Goal: Navigation & Orientation: Find specific page/section

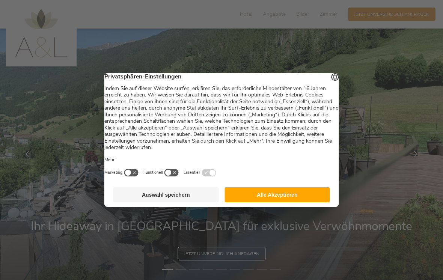
click at [302, 198] on button "Alle Akzeptieren" at bounding box center [277, 194] width 105 height 15
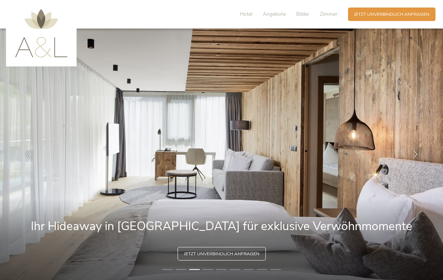
click at [329, 14] on span "Zimmer" at bounding box center [329, 14] width 18 height 7
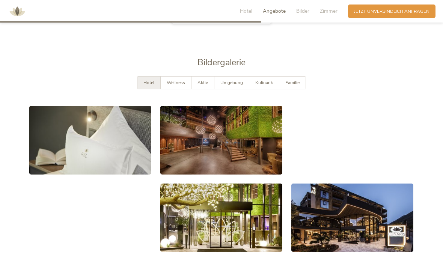
scroll to position [1109, 0]
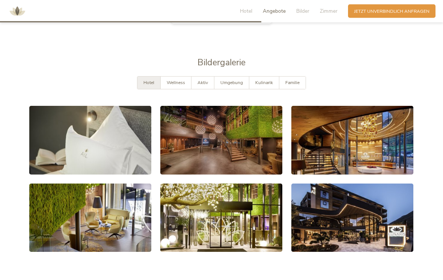
click at [176, 81] on span "Wellness" at bounding box center [176, 83] width 18 height 6
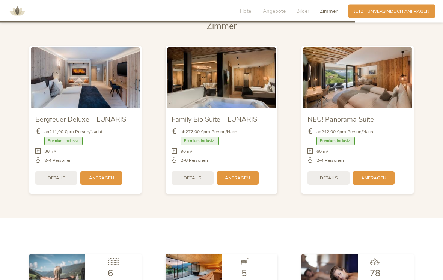
scroll to position [1513, 0]
click at [330, 10] on span "Zimmer" at bounding box center [329, 11] width 18 height 7
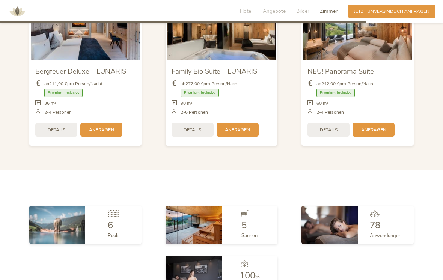
scroll to position [1560, 0]
click at [431, 103] on section "[PERSON_NAME] Bergfeuer Deluxe – LUNARIS ab 211,00 € pro Person/Nacht Premium I…" at bounding box center [221, 63] width 443 height 216
click at [55, 127] on span "Details" at bounding box center [57, 130] width 18 height 6
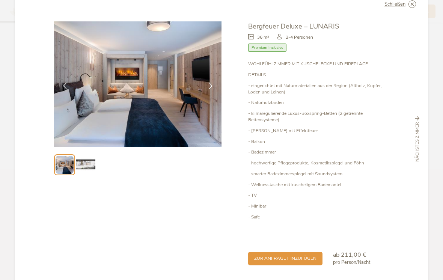
scroll to position [1735, 0]
click at [87, 161] on img at bounding box center [85, 164] width 19 height 19
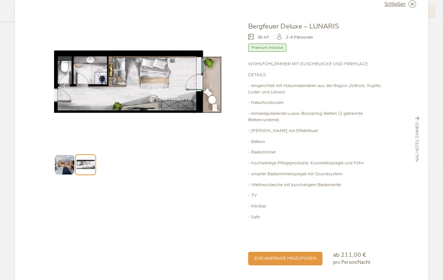
click at [59, 88] on div at bounding box center [65, 86] width 19 height 19
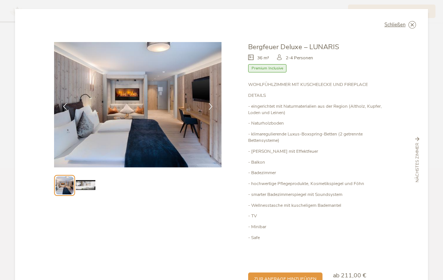
scroll to position [0, 0]
click at [0, 0] on icon at bounding box center [0, 0] width 0 height 0
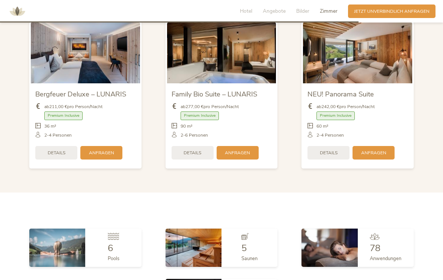
scroll to position [1536, 0]
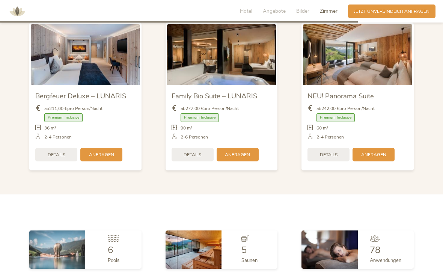
click at [329, 12] on span "Zimmer" at bounding box center [329, 11] width 18 height 7
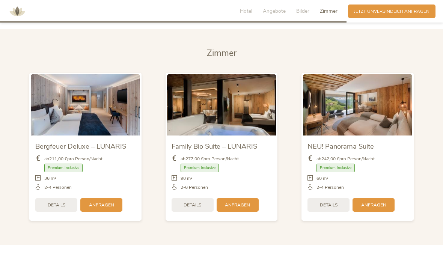
scroll to position [1484, 0]
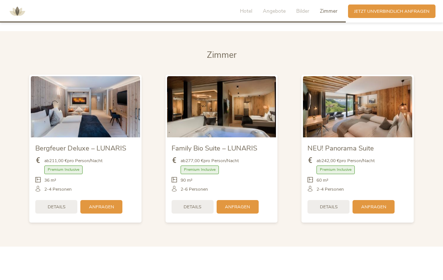
click at [222, 57] on span "Zimmer" at bounding box center [222, 55] width 30 height 12
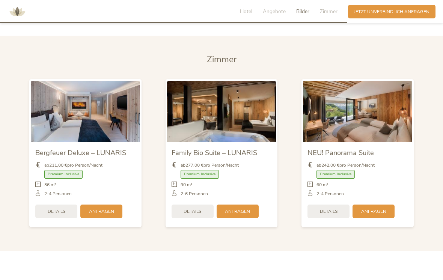
scroll to position [1478, 0]
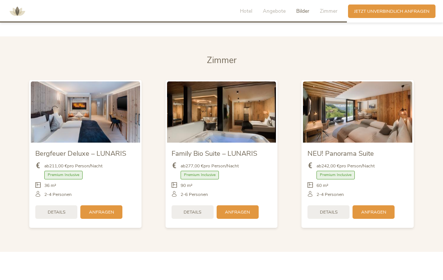
click at [59, 45] on section "[PERSON_NAME] Bergfeuer Deluxe – LUNARIS ab 211,00 € pro Person/Nacht Premium I…" at bounding box center [221, 144] width 443 height 216
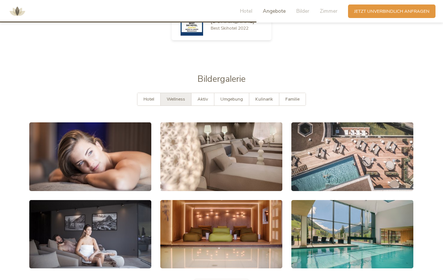
scroll to position [1093, 0]
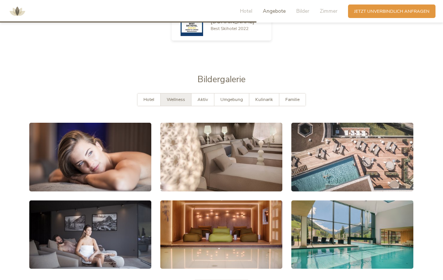
click at [235, 119] on div at bounding box center [221, 157] width 131 height 78
click at [148, 99] on span "Hotel" at bounding box center [148, 99] width 11 height 6
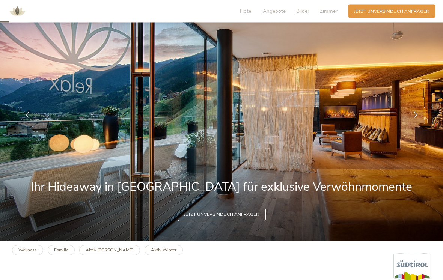
scroll to position [39, 0]
click at [420, 115] on div at bounding box center [415, 114] width 19 height 19
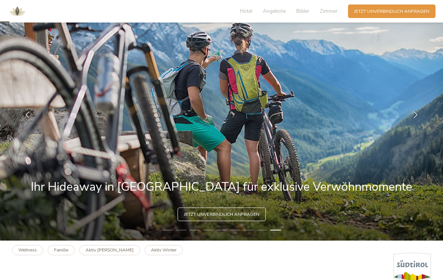
click at [420, 117] on div at bounding box center [415, 114] width 19 height 19
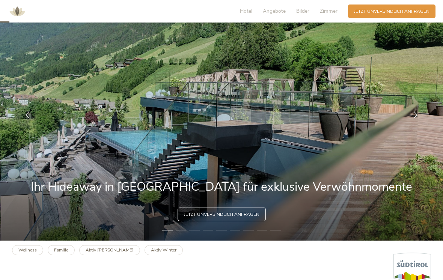
click at [419, 118] on icon at bounding box center [415, 115] width 7 height 7
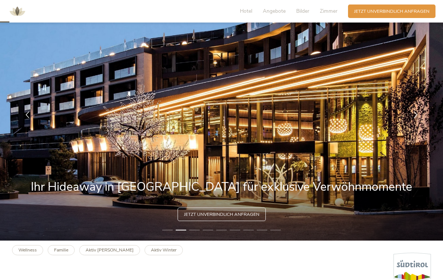
click at [420, 118] on div at bounding box center [415, 114] width 19 height 19
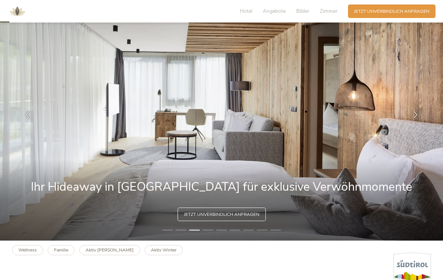
click at [417, 118] on icon at bounding box center [415, 115] width 7 height 7
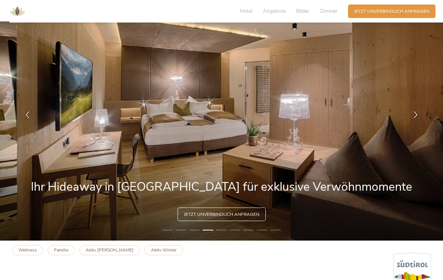
click at [414, 118] on icon at bounding box center [415, 115] width 7 height 7
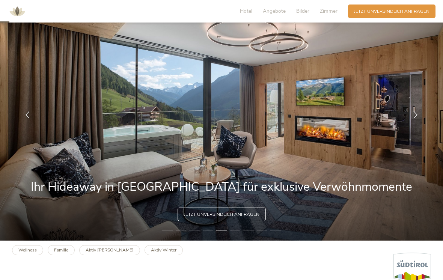
click at [420, 119] on div at bounding box center [415, 114] width 19 height 19
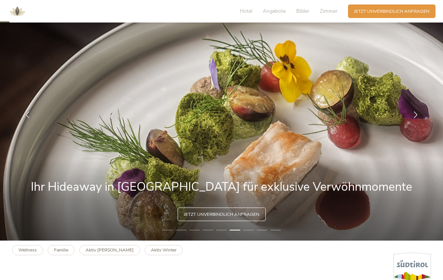
click at [419, 118] on icon at bounding box center [415, 115] width 7 height 7
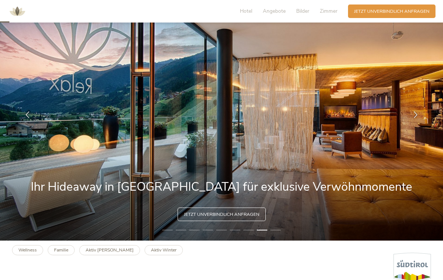
click at [332, 11] on span "Zimmer" at bounding box center [329, 11] width 18 height 7
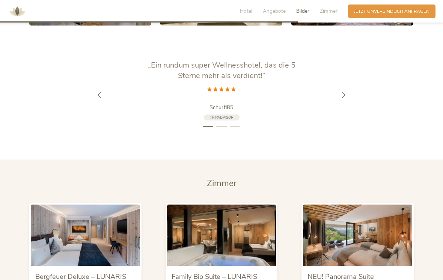
scroll to position [1464, 0]
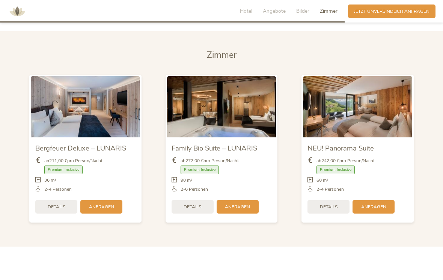
click at [425, 144] on div "NEU! Panorama Suite ab 242,00 € pro Person/Nacht Premium Inclusive" at bounding box center [357, 149] width 136 height 160
click at [419, 143] on div "NEU! Panorama Suite ab 242,00 € pro Person/Nacht Premium Inclusive" at bounding box center [357, 149] width 136 height 160
click at [413, 149] on div "NEU! Panorama Suite ab 242,00 € pro Person/Nacht Premium Inclusive Details Anfr…" at bounding box center [357, 149] width 112 height 148
click at [408, 150] on div "NEU! Panorama Suite ab 242,00 € pro Person/Nacht Premium Inclusive Details" at bounding box center [357, 179] width 109 height 84
click at [231, 56] on span "Zimmer" at bounding box center [222, 55] width 30 height 12
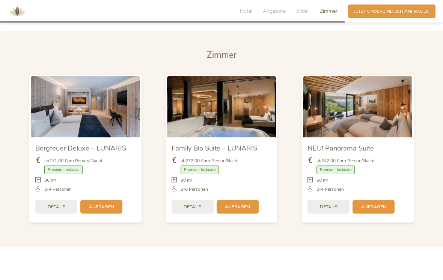
click at [248, 9] on span "Hotel" at bounding box center [246, 11] width 12 height 7
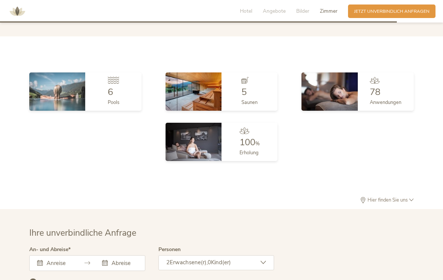
scroll to position [1675, 0]
click at [387, 197] on span "Hier finden Sie uns" at bounding box center [387, 199] width 43 height 5
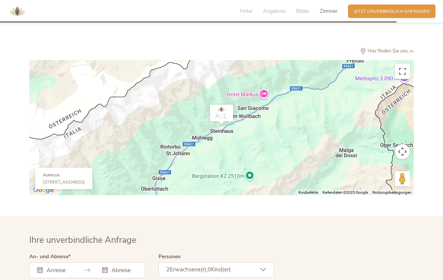
scroll to position [1823, 0]
click at [404, 66] on button "Vollbildansicht ein/aus" at bounding box center [402, 72] width 15 height 15
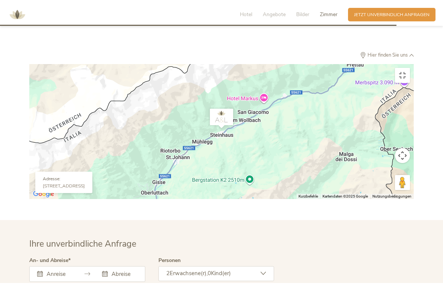
scroll to position [9, 0]
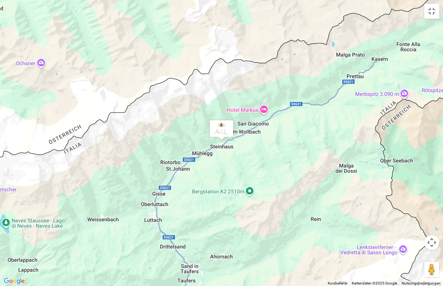
click at [372, 223] on div "Um von einem Element zum anderen zu gelangen, drückst du die Pfeiltasten entspr…" at bounding box center [221, 143] width 443 height 286
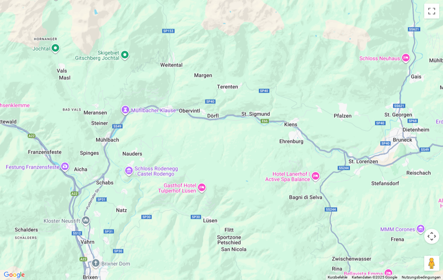
scroll to position [1753, 0]
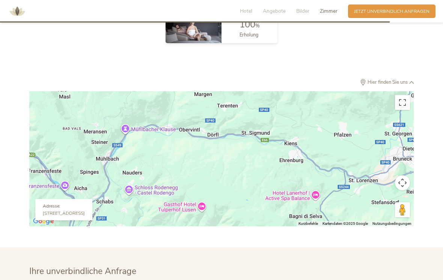
click at [404, 95] on button "Vollbildansicht ein/aus" at bounding box center [402, 102] width 15 height 15
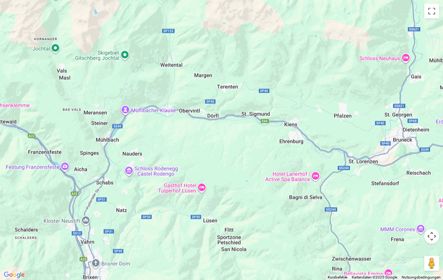
scroll to position [1775, 0]
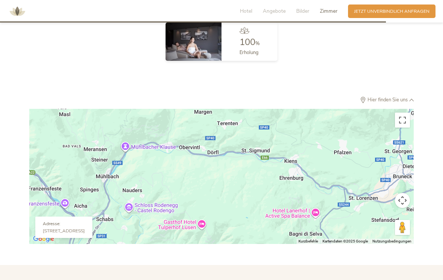
click at [403, 116] on button "Vollbildansicht ein/aus" at bounding box center [402, 120] width 15 height 15
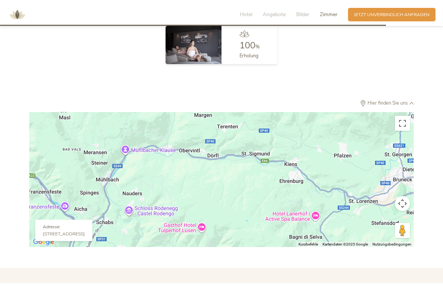
scroll to position [9, 0]
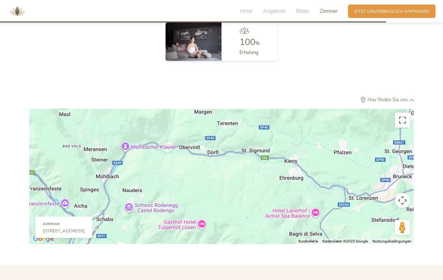
click at [403, 116] on button "Vollbildansicht ein/aus" at bounding box center [402, 120] width 15 height 15
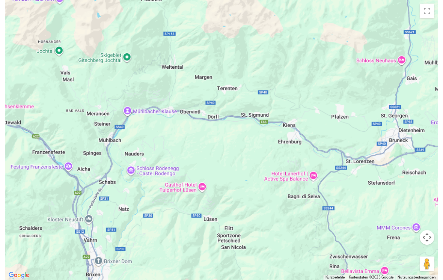
scroll to position [1775, 0]
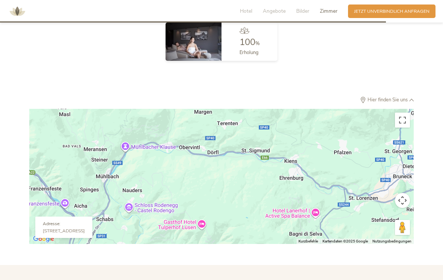
click at [403, 118] on button "Vollbildansicht ein/aus" at bounding box center [402, 120] width 15 height 15
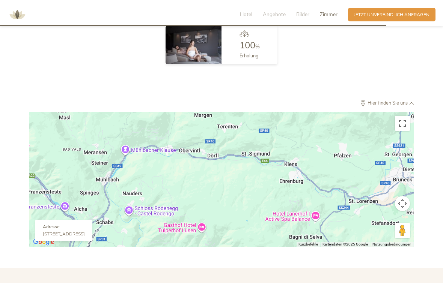
scroll to position [9, 0]
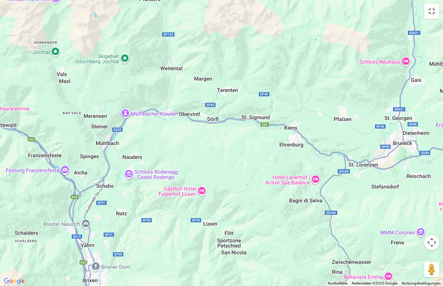
click at [434, 238] on button "Kamerasteuerung für die Karte" at bounding box center [431, 242] width 15 height 15
click at [417, 224] on button "Vergrößern" at bounding box center [412, 224] width 15 height 15
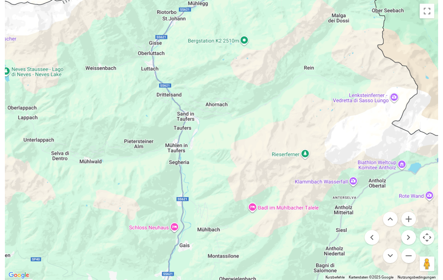
scroll to position [1775, 0]
